Goal: Transaction & Acquisition: Purchase product/service

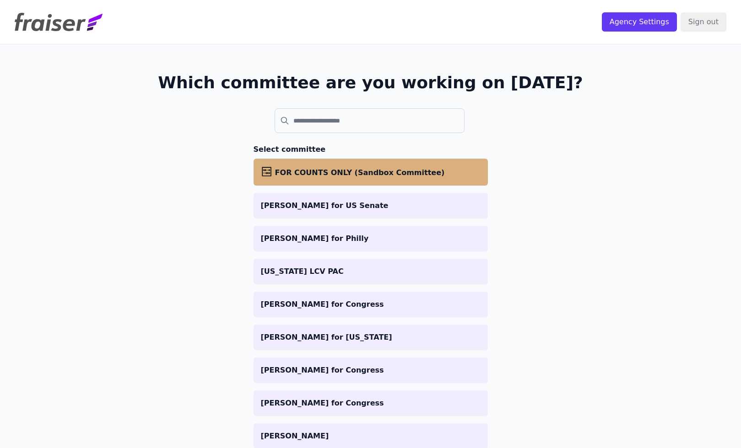
click at [323, 172] on span "FOR COUNTS ONLY (Sandbox Committee)" at bounding box center [360, 172] width 170 height 9
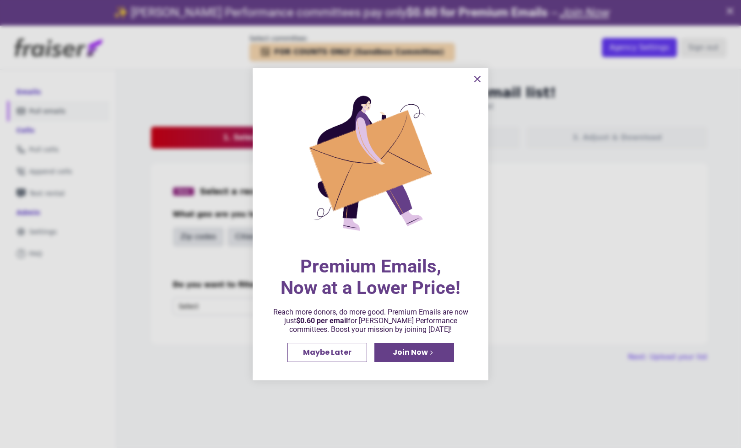
click at [480, 78] on icon "information" at bounding box center [477, 79] width 11 height 11
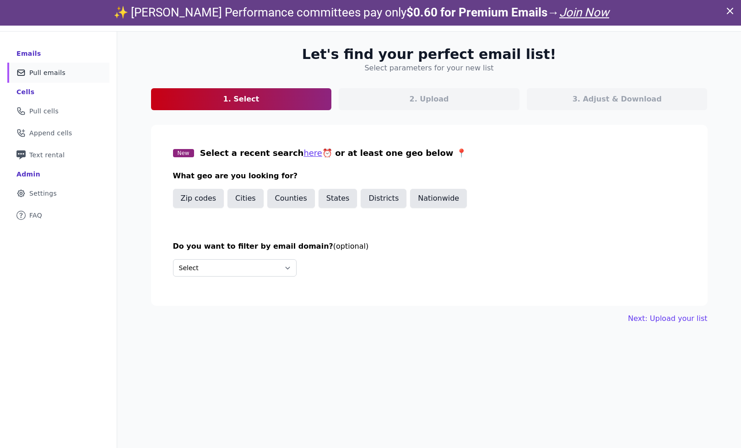
scroll to position [39, 0]
click at [303, 201] on button "Counties" at bounding box center [291, 197] width 48 height 19
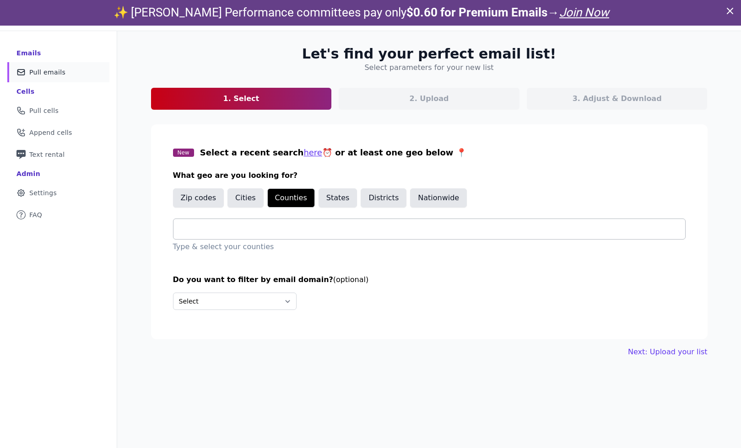
click at [280, 230] on input "text" at bounding box center [433, 229] width 504 height 11
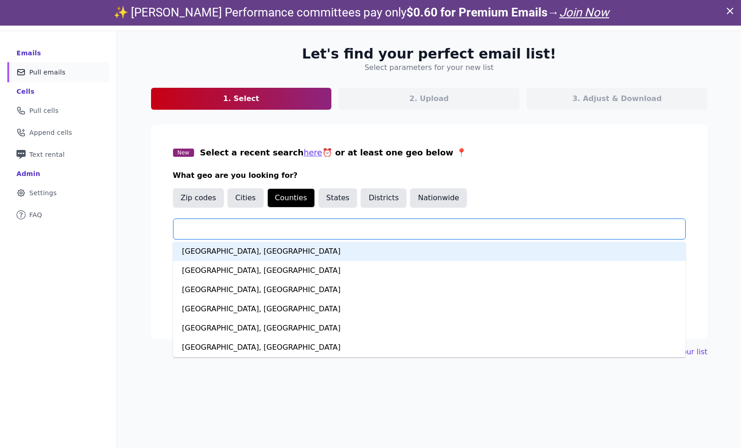
click at [280, 230] on input "text" at bounding box center [433, 229] width 504 height 11
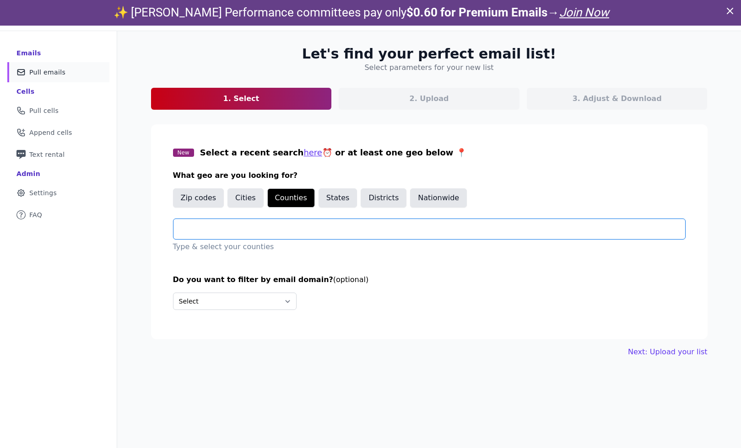
click at [335, 171] on h3 "What geo are you looking for?" at bounding box center [429, 175] width 512 height 11
click at [283, 232] on input "text" at bounding box center [433, 229] width 504 height 11
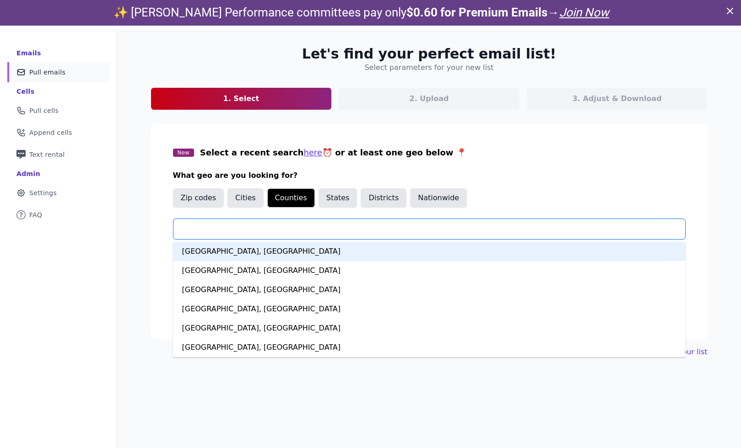
click at [292, 197] on button "Counties" at bounding box center [291, 197] width 48 height 19
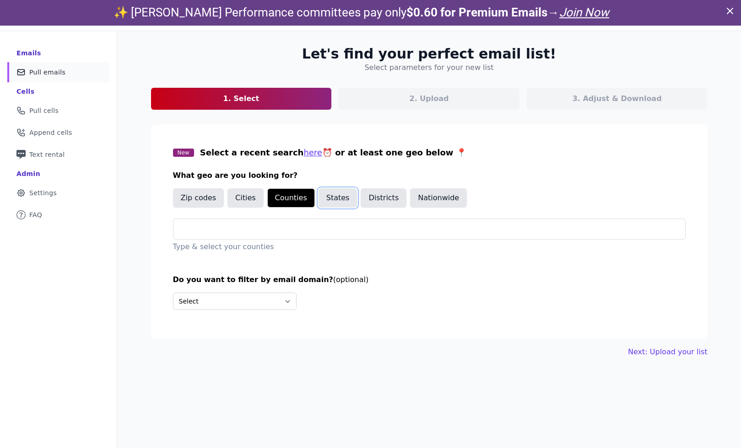
click at [334, 193] on button "States" at bounding box center [337, 197] width 39 height 19
click at [306, 224] on input "text" at bounding box center [433, 229] width 504 height 11
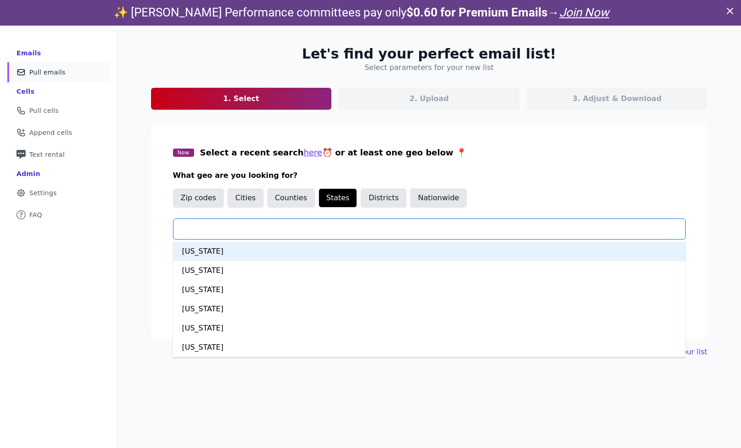
type input "*"
type input "****"
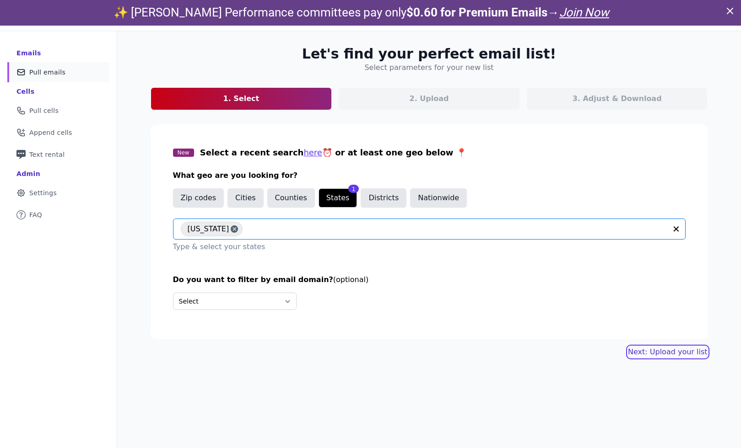
click at [675, 351] on link "Next: Upload your list" at bounding box center [667, 352] width 79 height 11
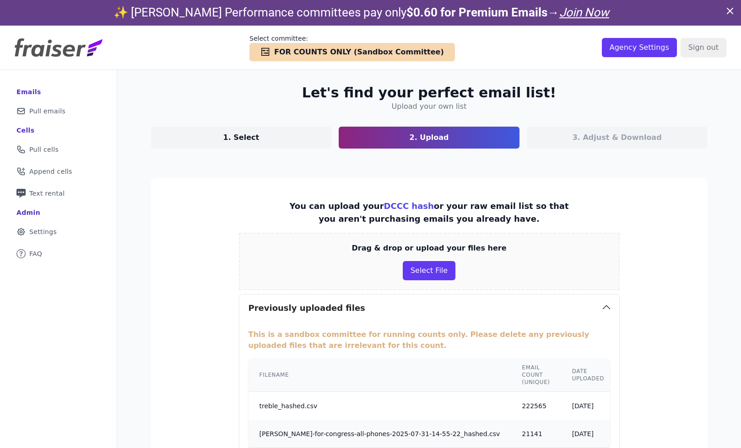
scroll to position [88, 0]
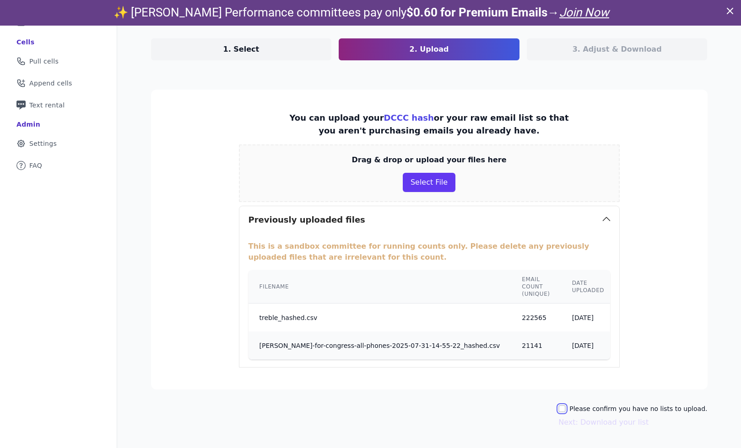
click at [565, 409] on input "Please confirm you have no lists to upload." at bounding box center [561, 408] width 7 height 7
checkbox input "true"
click at [581, 425] on button "Next: Download your list" at bounding box center [603, 422] width 90 height 11
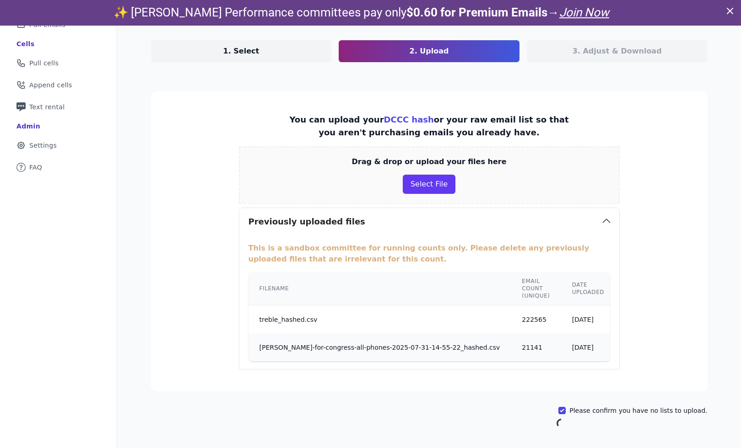
scroll to position [86, 0]
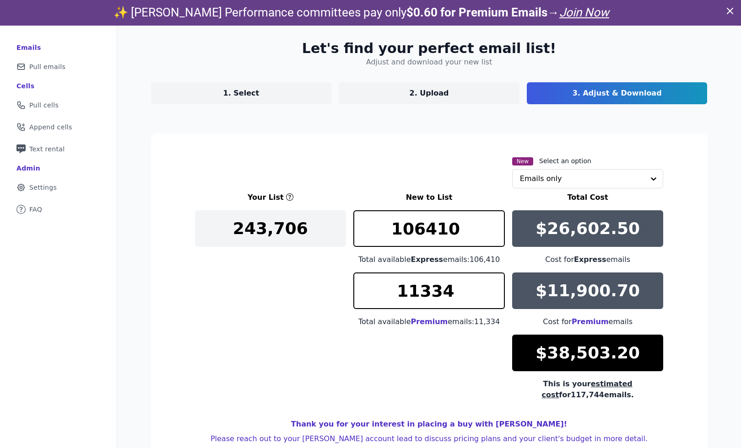
scroll to position [55, 0]
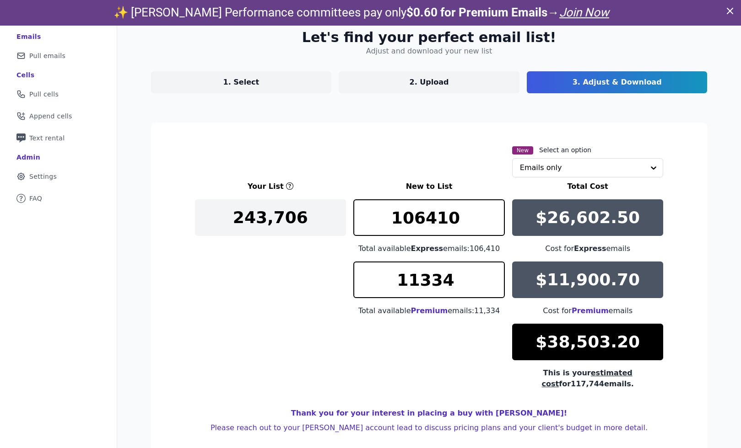
click at [564, 279] on p "$11,900.70" at bounding box center [587, 280] width 104 height 18
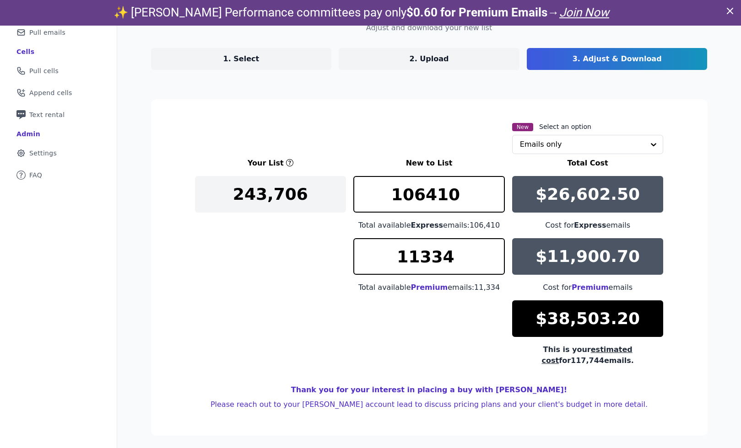
scroll to position [24, 0]
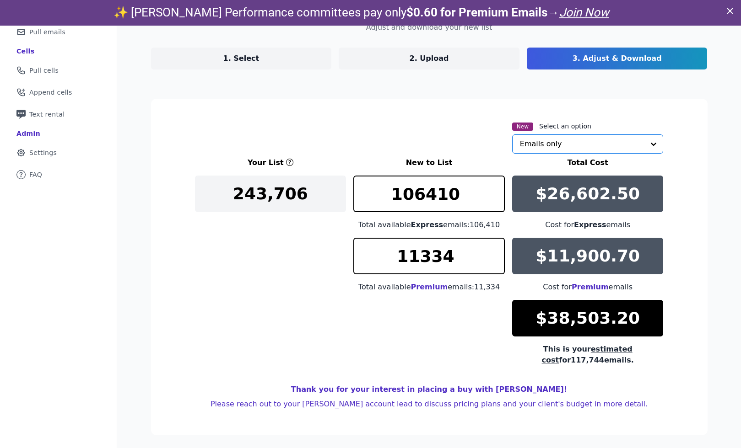
click at [603, 140] on input "text" at bounding box center [582, 144] width 125 height 18
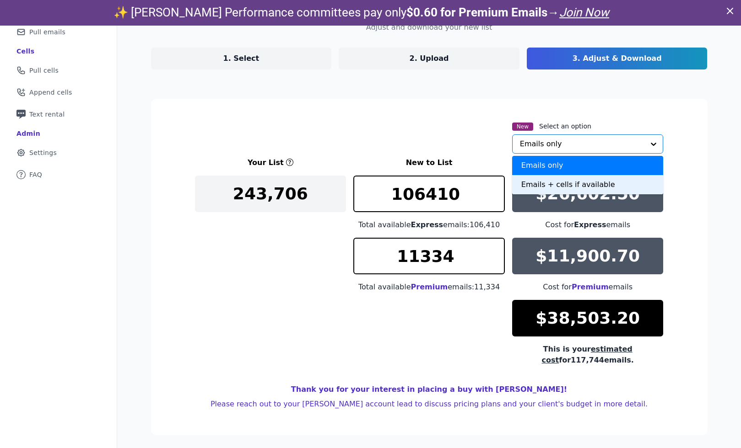
click at [529, 188] on div "Emails + cells if available" at bounding box center [587, 184] width 151 height 19
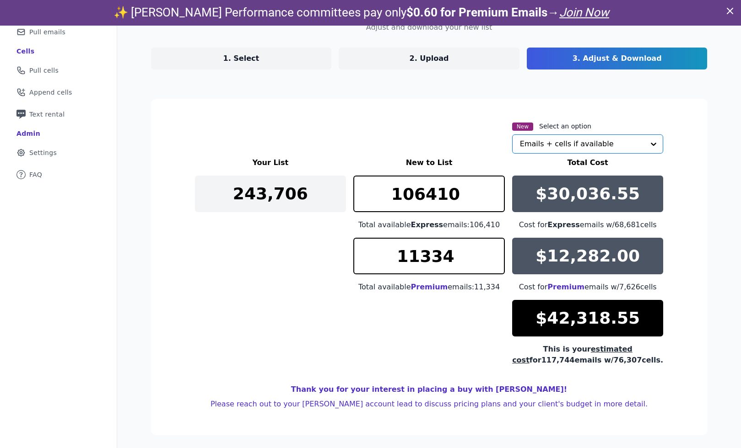
click at [716, 132] on div "Let's find your perfect email list! Adjust and download your new list 1. Select…" at bounding box center [429, 220] width 586 height 459
drag, startPoint x: 620, startPoint y: 288, endPoint x: 663, endPoint y: 288, distance: 42.5
click at [663, 288] on div "Cost for Premium emails w/ 7,626 cells" at bounding box center [587, 287] width 151 height 11
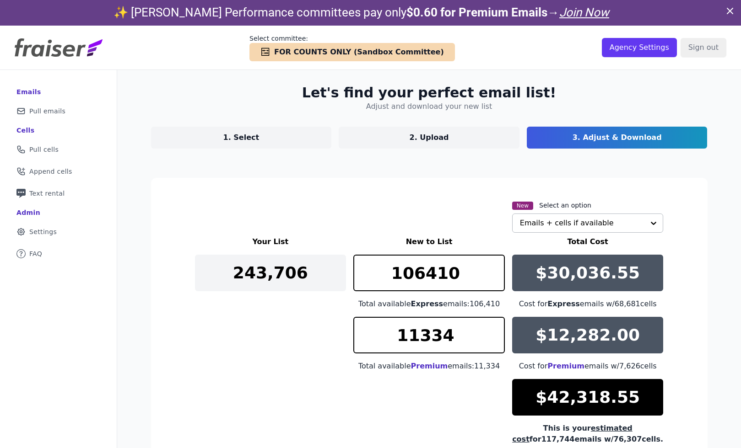
scroll to position [55, 0]
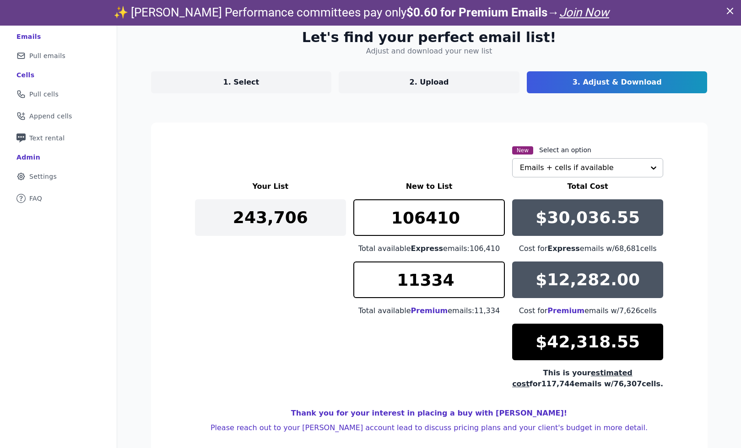
drag, startPoint x: 463, startPoint y: 311, endPoint x: 494, endPoint y: 312, distance: 31.1
click at [494, 312] on div "Total available Premium emails: 11,334" at bounding box center [428, 311] width 151 height 11
drag, startPoint x: 476, startPoint y: 247, endPoint x: 493, endPoint y: 250, distance: 17.3
click at [494, 250] on div "Total available Express emails: 106,410" at bounding box center [428, 248] width 151 height 11
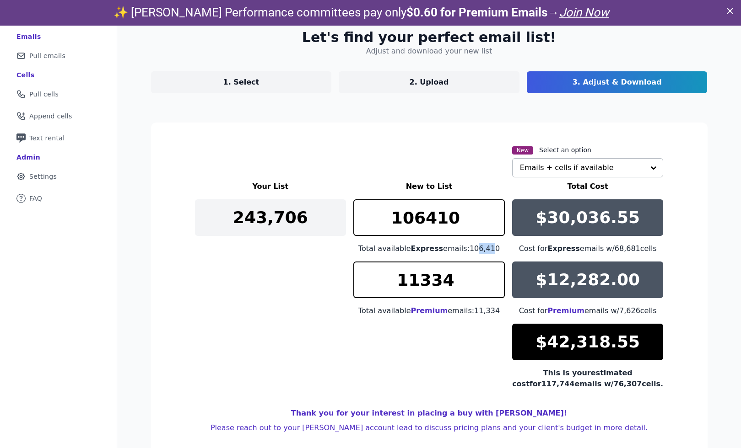
drag, startPoint x: 613, startPoint y: 249, endPoint x: 658, endPoint y: 248, distance: 45.3
click at [658, 248] on div "Cost for Express emails w/ 68,681 cells" at bounding box center [587, 248] width 151 height 11
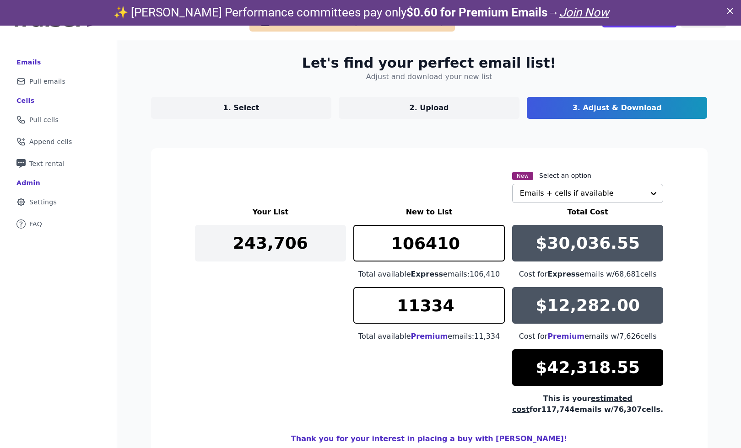
scroll to position [0, 0]
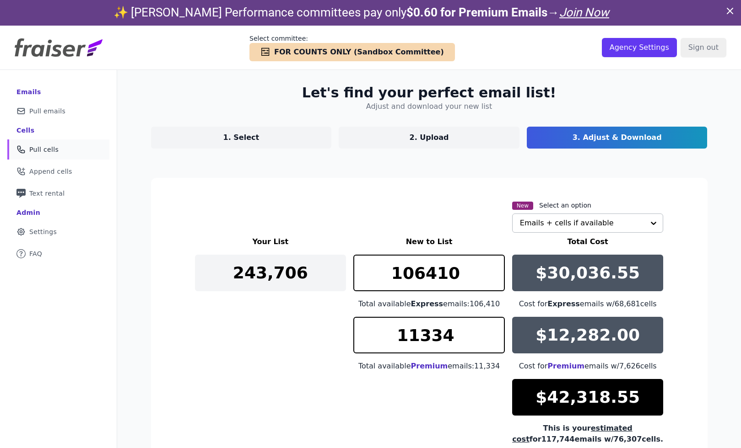
click at [52, 151] on span "Pull cells" at bounding box center [43, 149] width 29 height 9
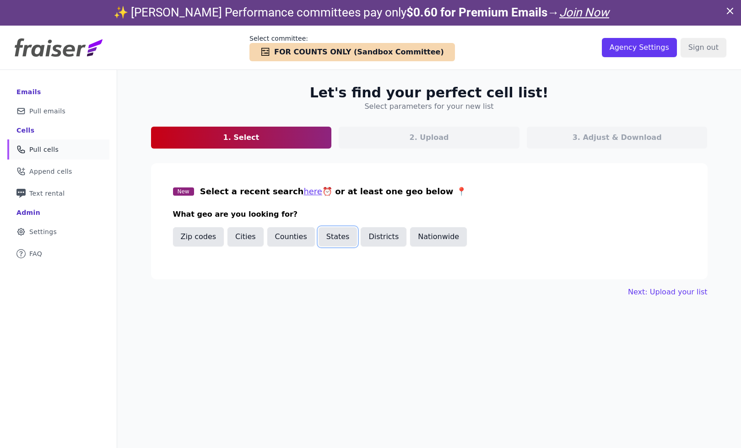
click at [340, 238] on button "States" at bounding box center [337, 236] width 39 height 19
click at [318, 266] on input "text" at bounding box center [433, 268] width 504 height 11
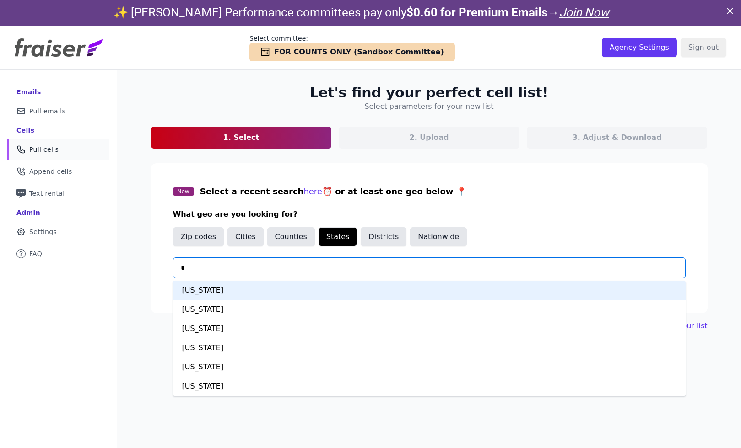
type input "**"
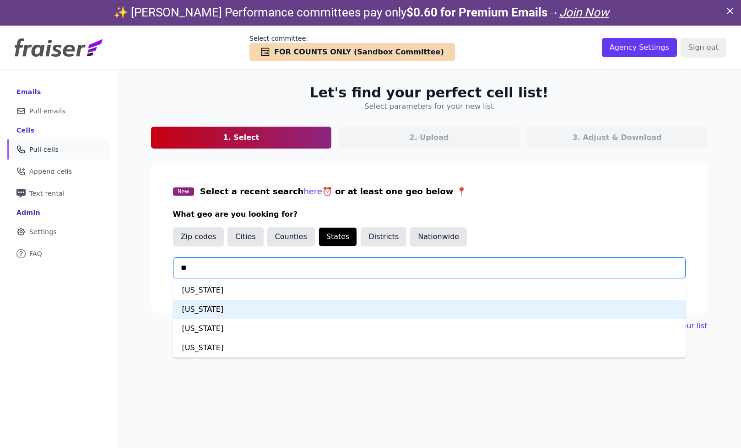
click at [271, 317] on div "North Carolina" at bounding box center [429, 309] width 512 height 19
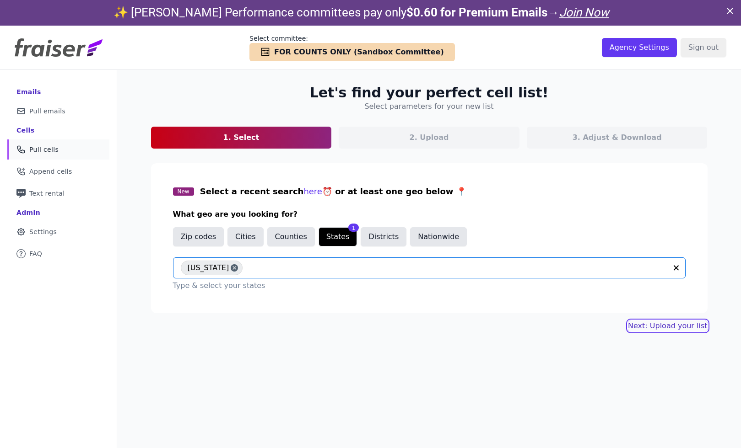
click at [652, 328] on link "Next: Upload your list" at bounding box center [667, 326] width 79 height 11
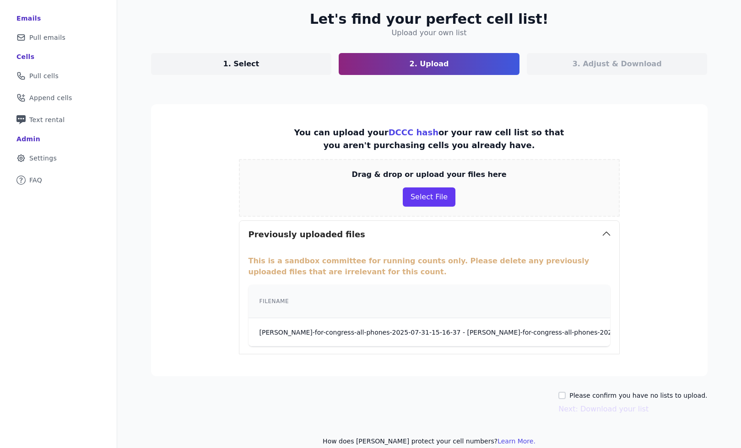
scroll to position [59, 0]
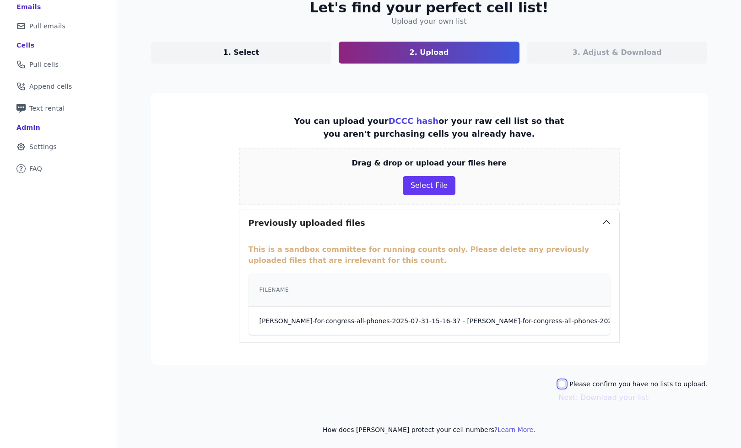
click at [565, 385] on input "Please confirm you have no lists to upload." at bounding box center [561, 384] width 7 height 7
checkbox input "true"
click at [650, 222] on section "You can upload your DCCC hash or your raw cell list so that you aren't purchasi…" at bounding box center [429, 229] width 556 height 272
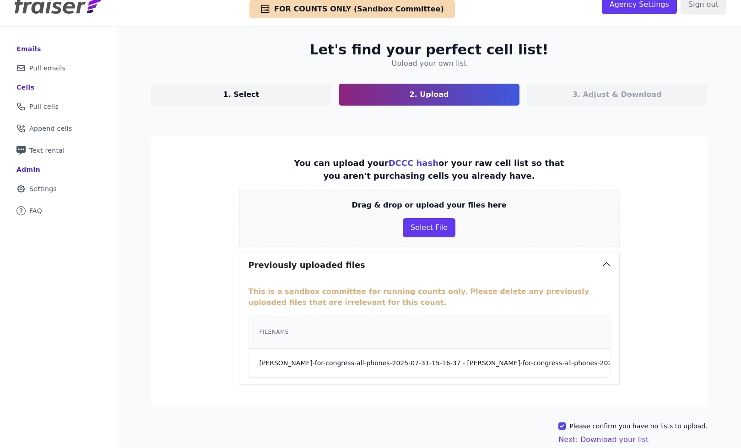
scroll to position [0, 0]
